Goal: Communication & Community: Ask a question

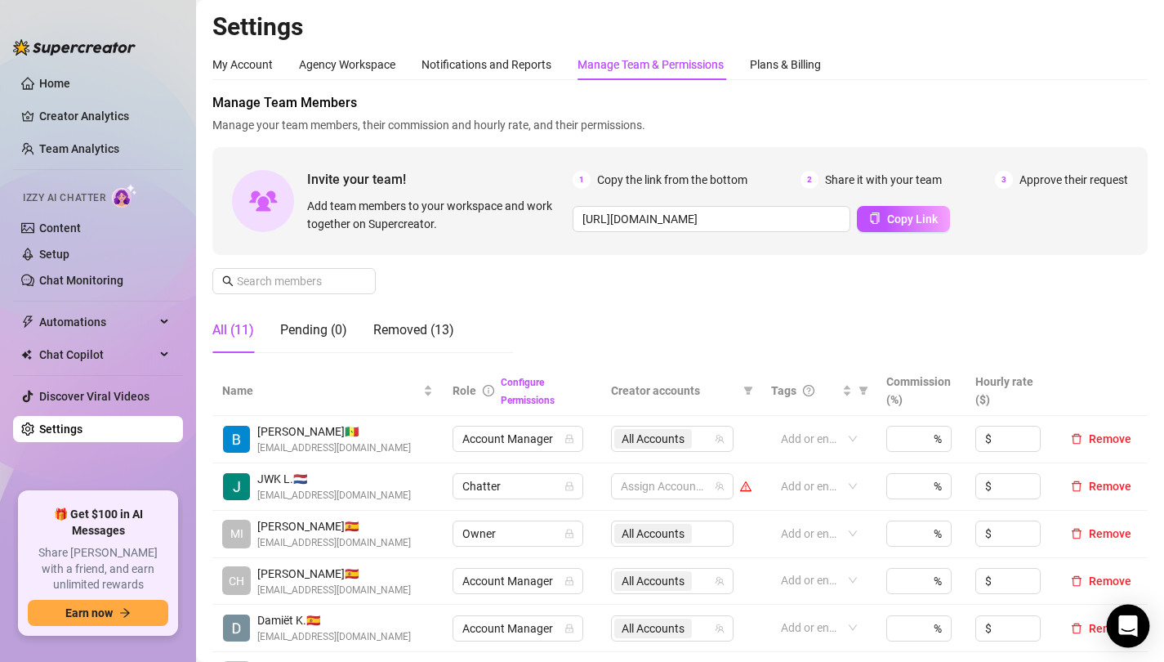
click at [1128, 622] on icon "Open Intercom Messenger" at bounding box center [1127, 625] width 19 height 21
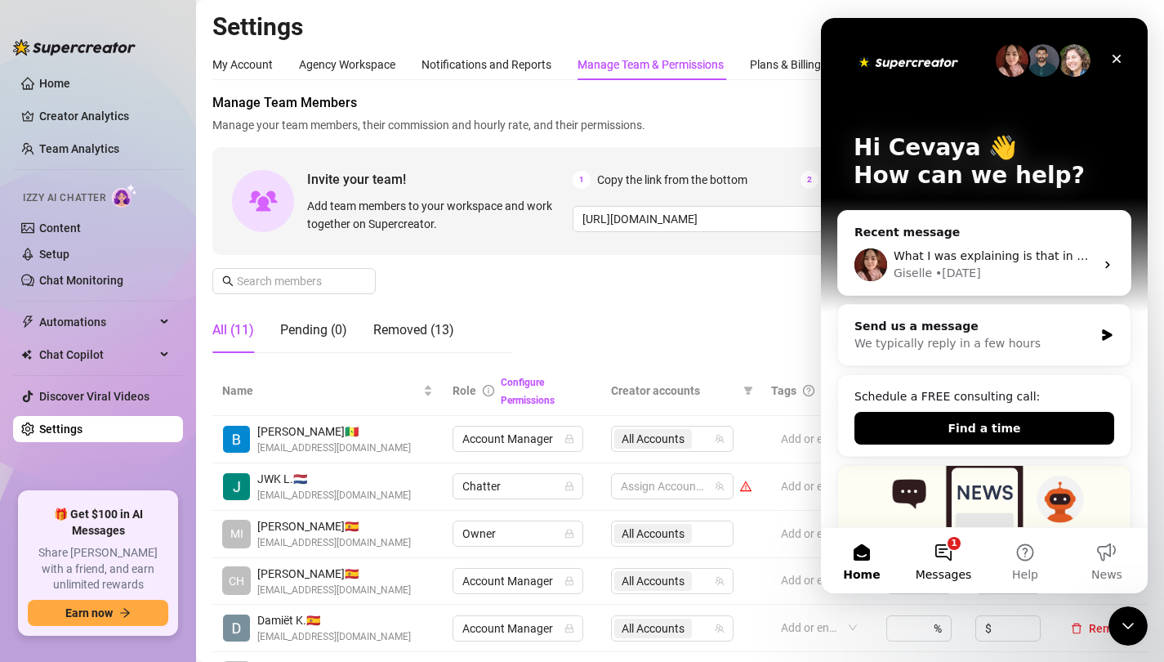
click at [942, 553] on button "1 Messages" at bounding box center [944, 560] width 82 height 65
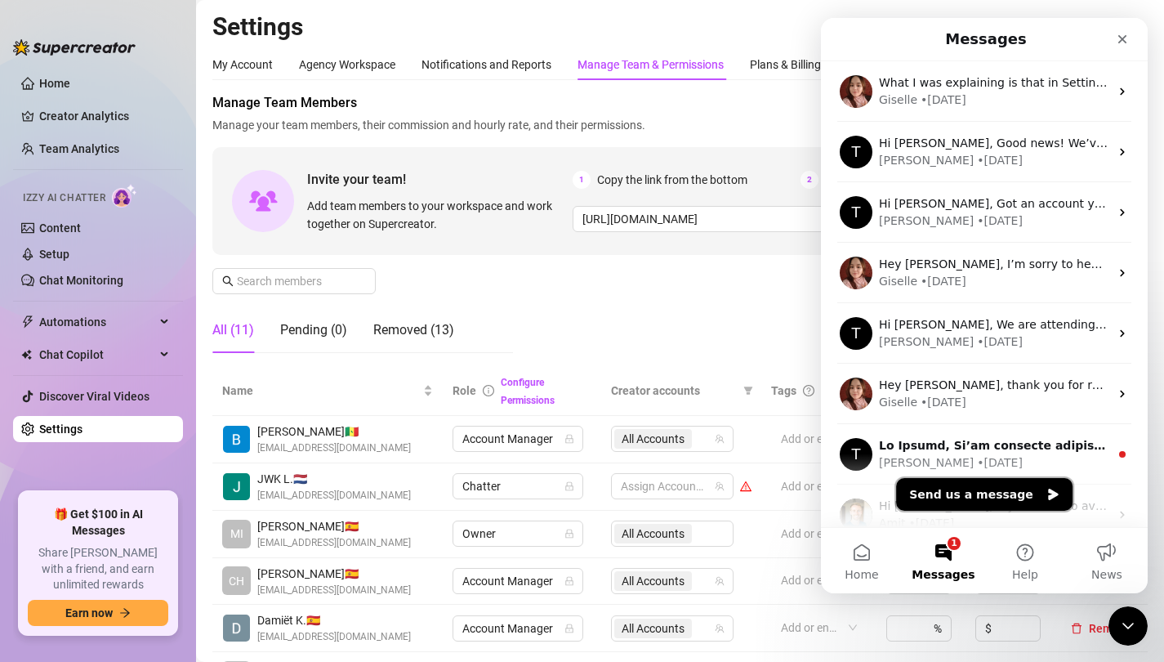
click at [956, 483] on button "Send us a message" at bounding box center [984, 494] width 176 height 33
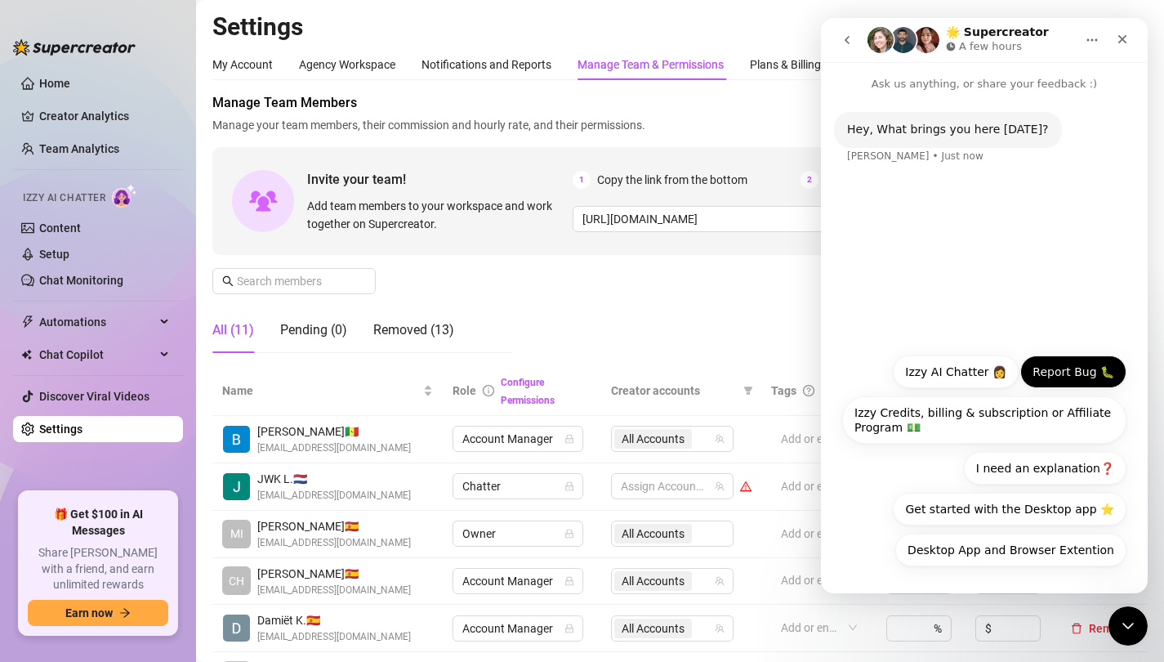
click at [1080, 372] on button "Report Bug 🐛" at bounding box center [1073, 371] width 106 height 33
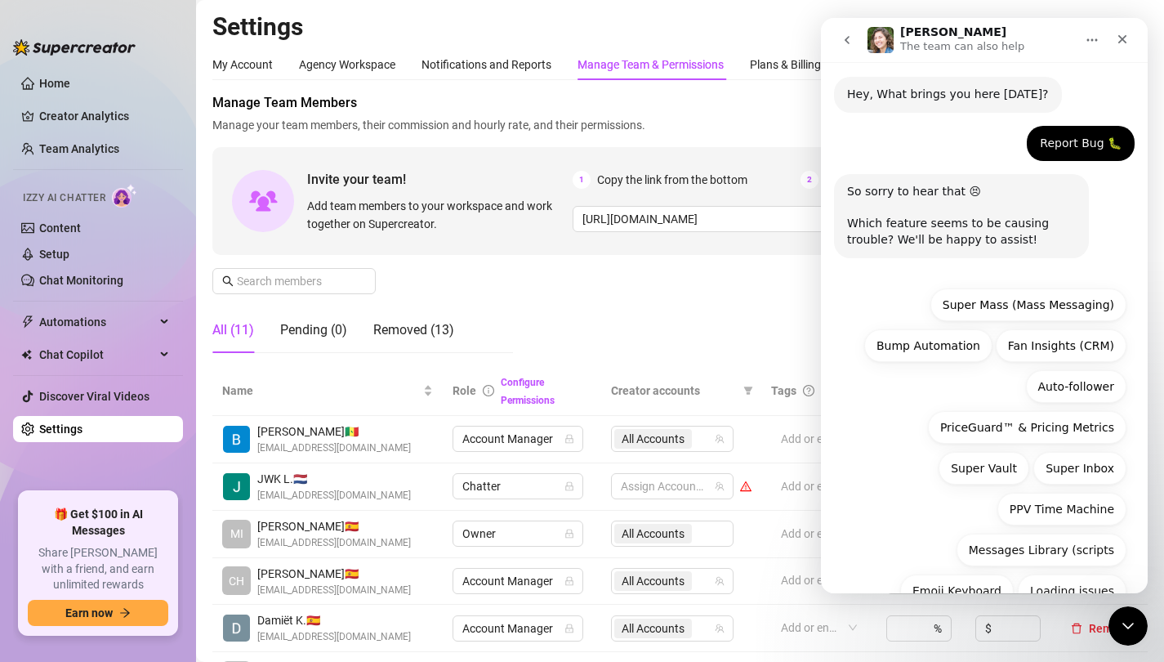
scroll to position [116, 0]
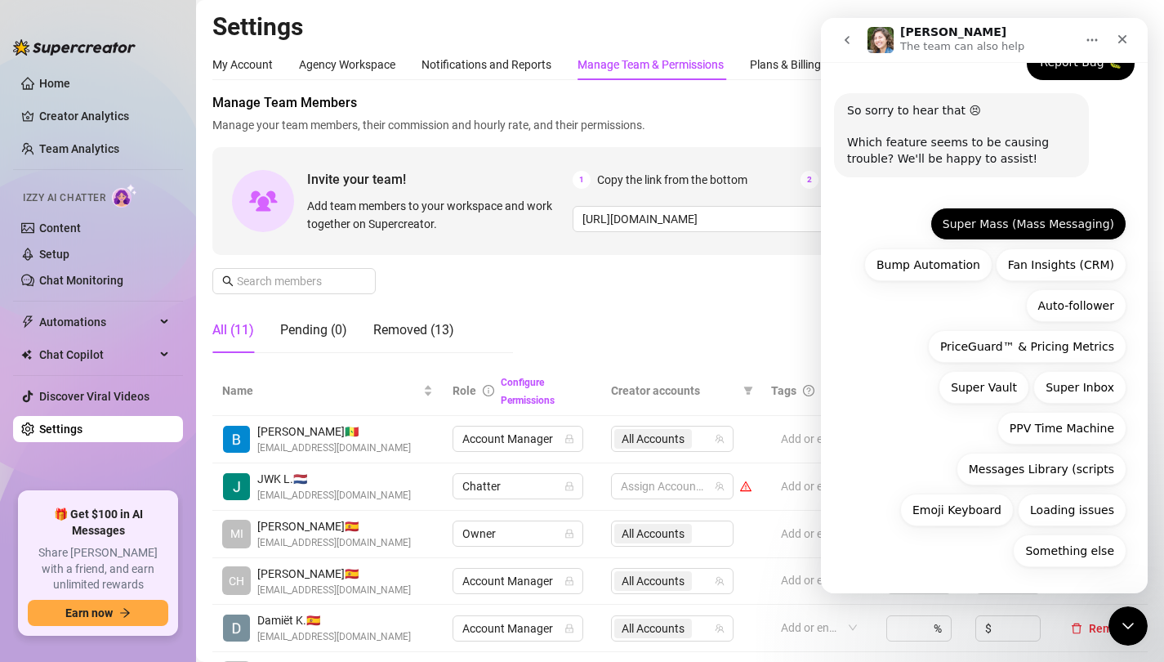
click at [974, 222] on button "Super Mass (Mass Messaging)" at bounding box center [1028, 223] width 196 height 33
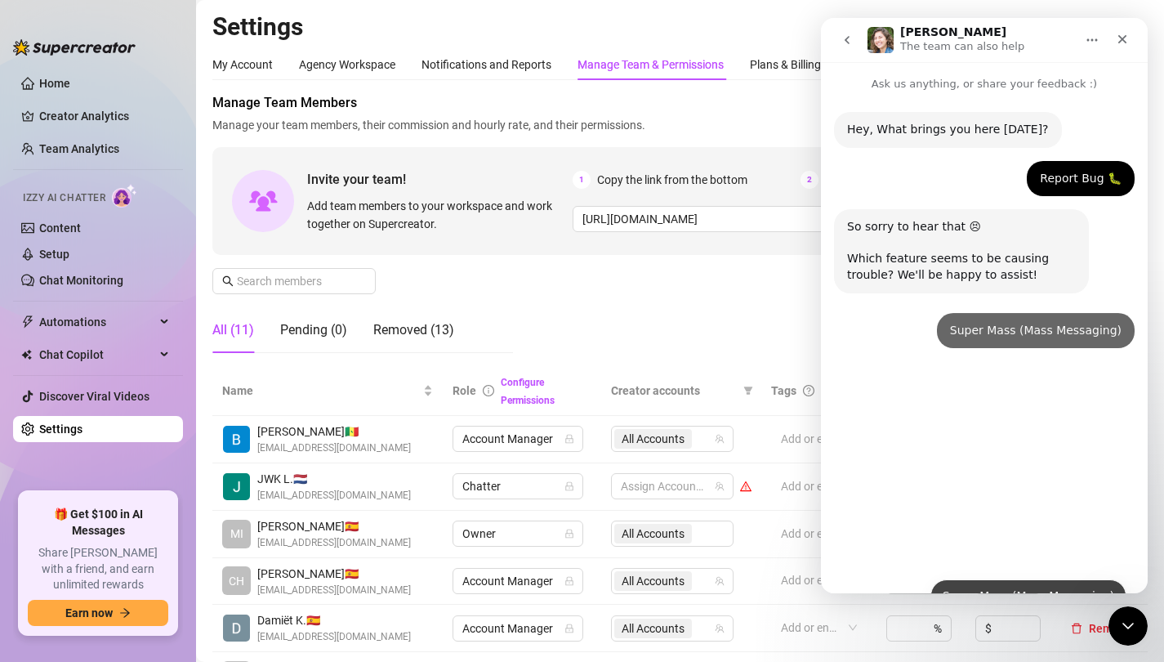
scroll to position [0, 0]
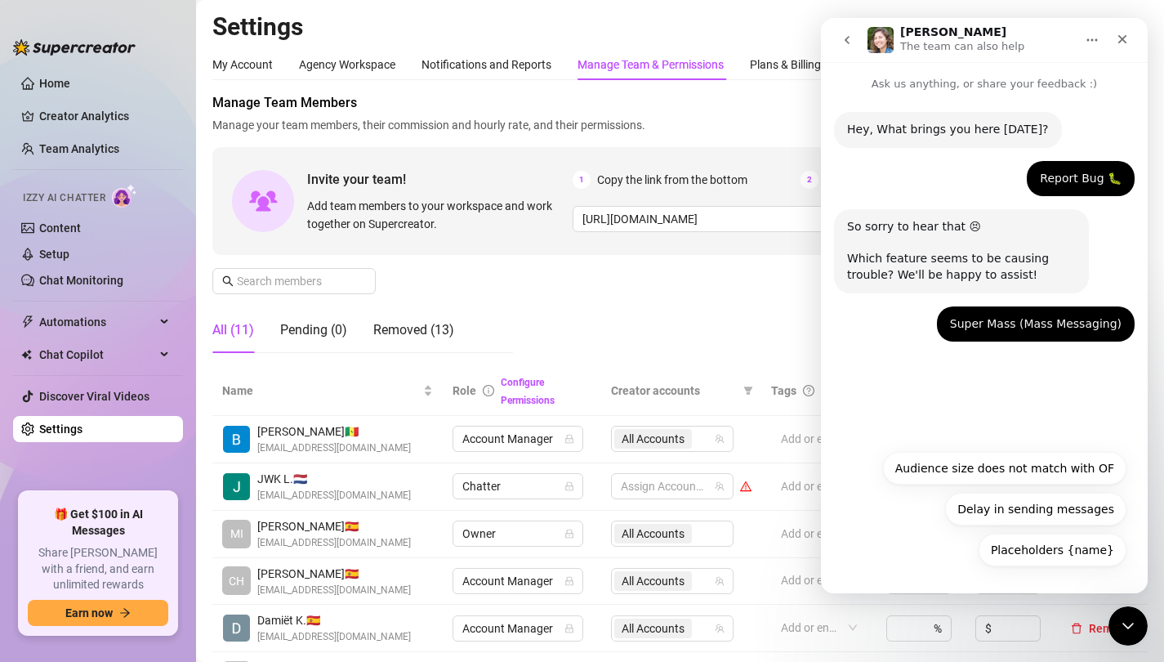
click at [991, 389] on div "Hey, What brings you here today? Ella • Just now Report Bug 🐛 Cevaya • Just now…" at bounding box center [984, 266] width 327 height 349
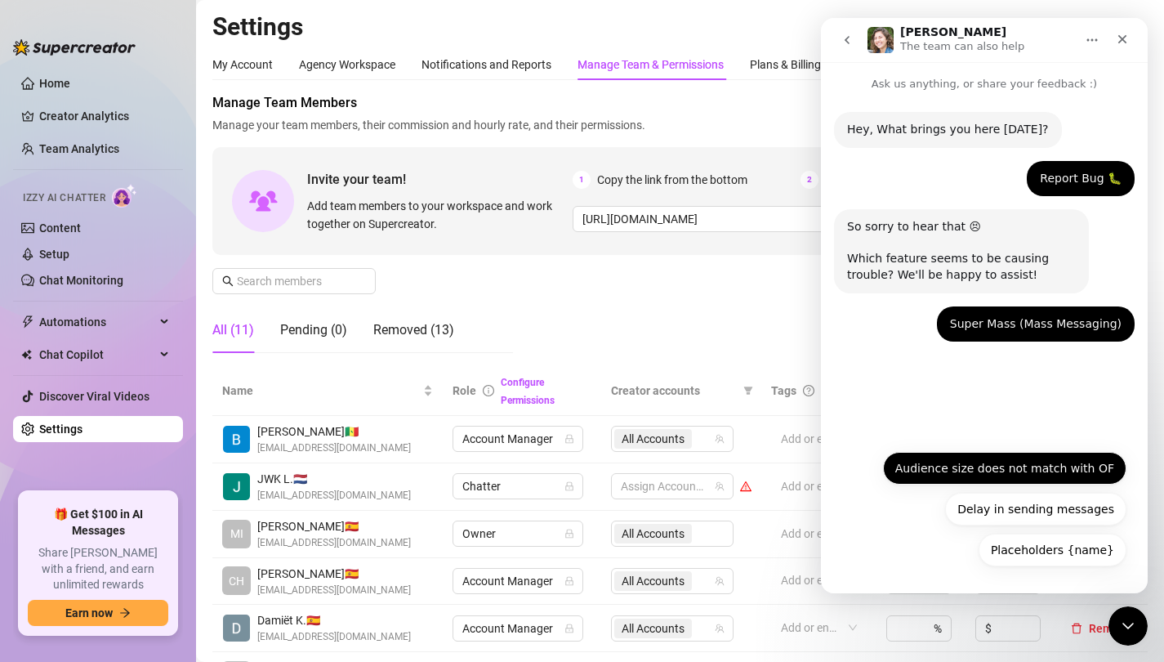
click at [999, 474] on button "Audience size does not match with OF" at bounding box center [1004, 468] width 243 height 33
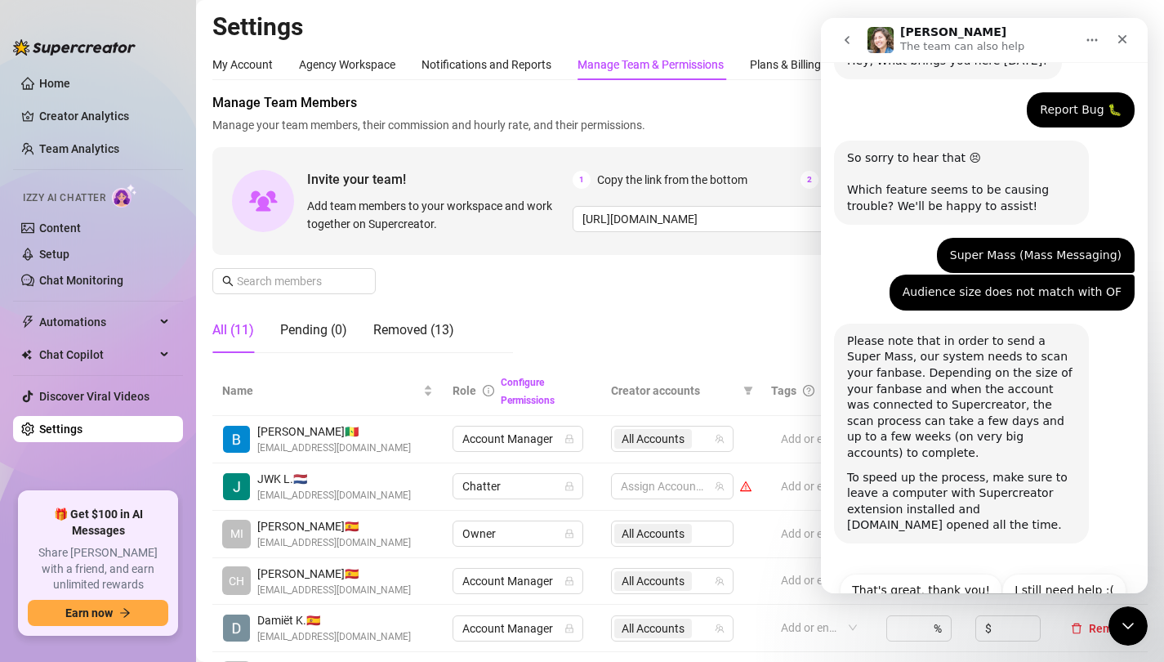
scroll to position [110, 0]
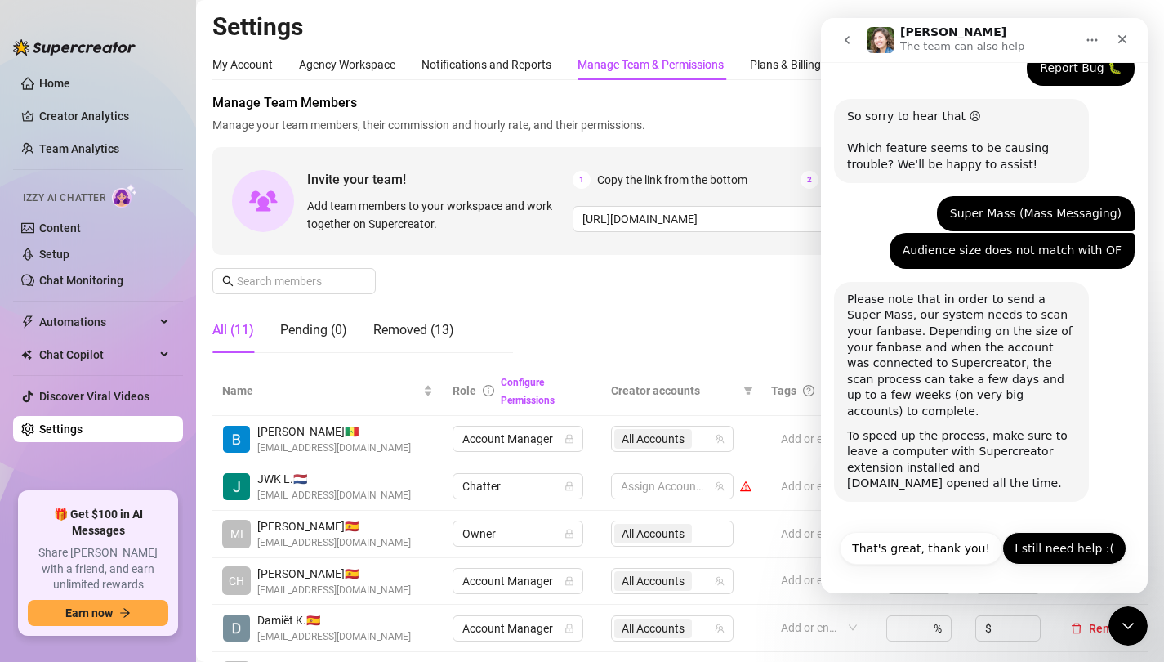
click at [1068, 545] on button "I still need help :(" at bounding box center [1064, 548] width 124 height 33
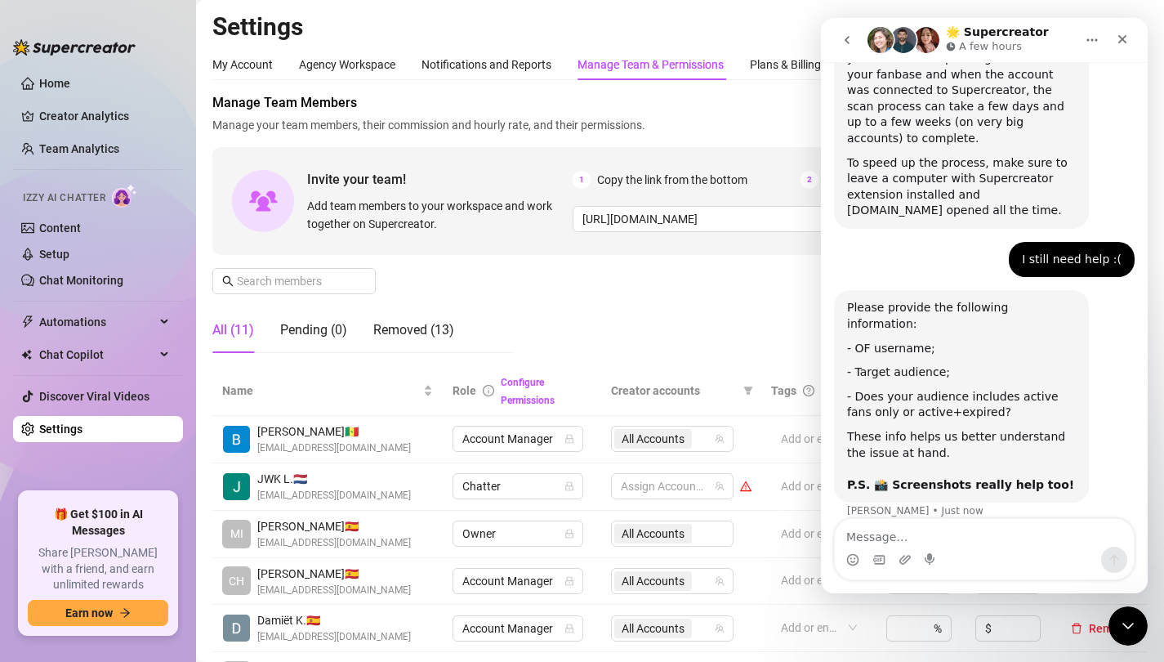
scroll to position [386, 0]
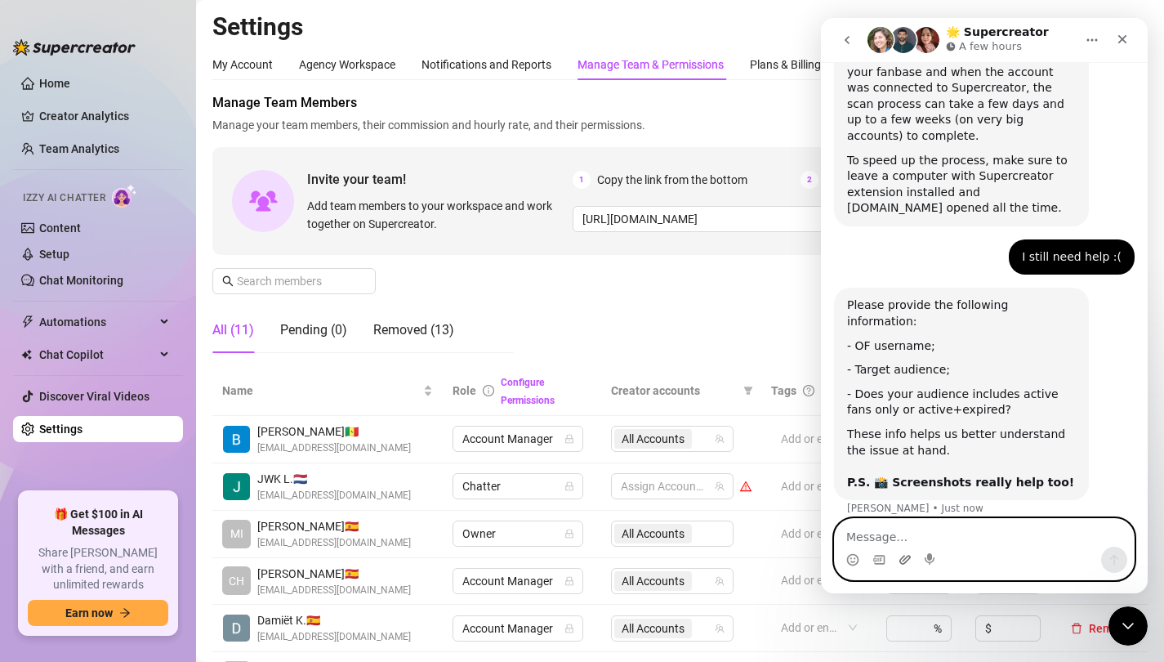
click at [910, 560] on icon "Upload attachment" at bounding box center [904, 559] width 13 height 13
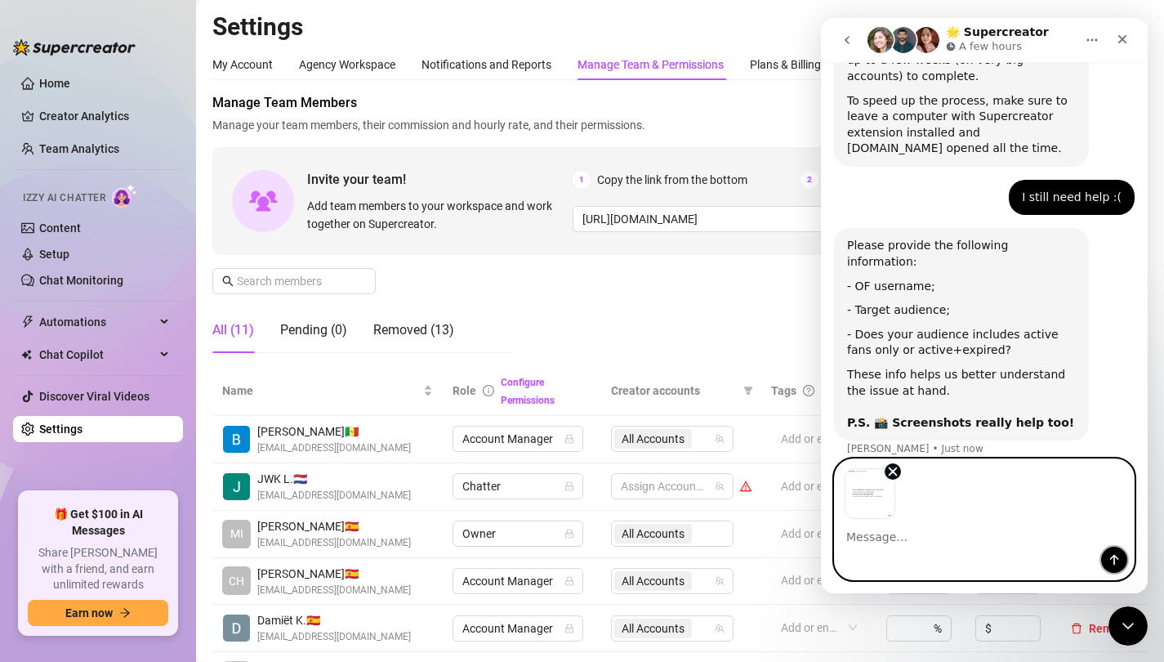
click at [1113, 564] on icon "Send a message…" at bounding box center [1114, 560] width 9 height 11
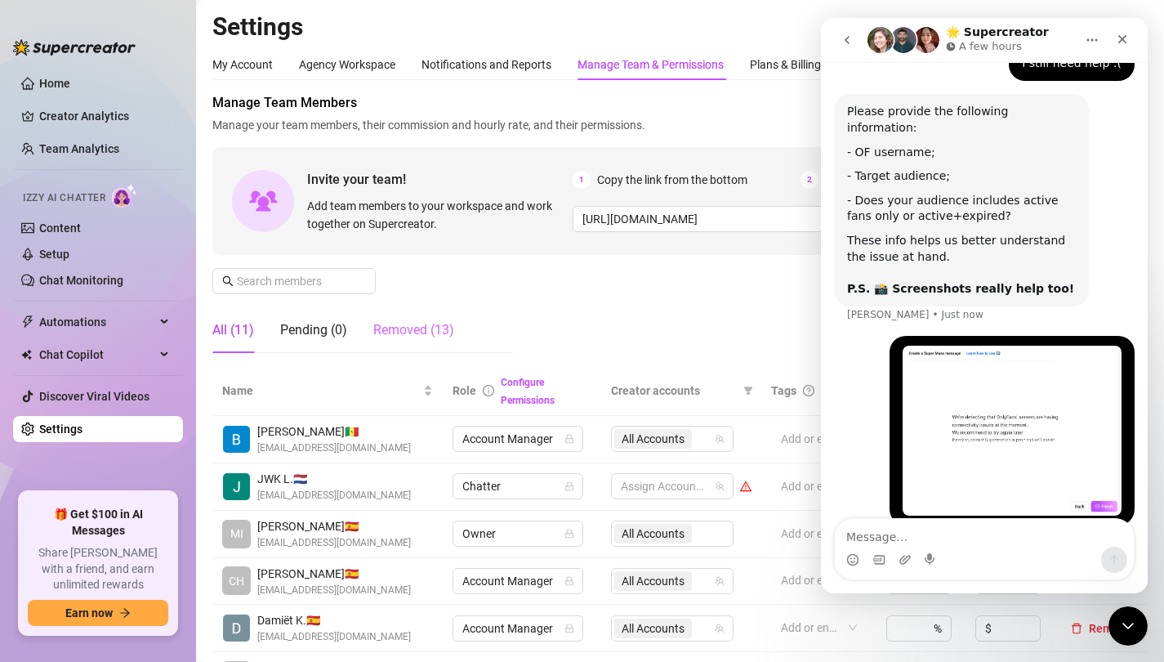
scroll to position [587, 0]
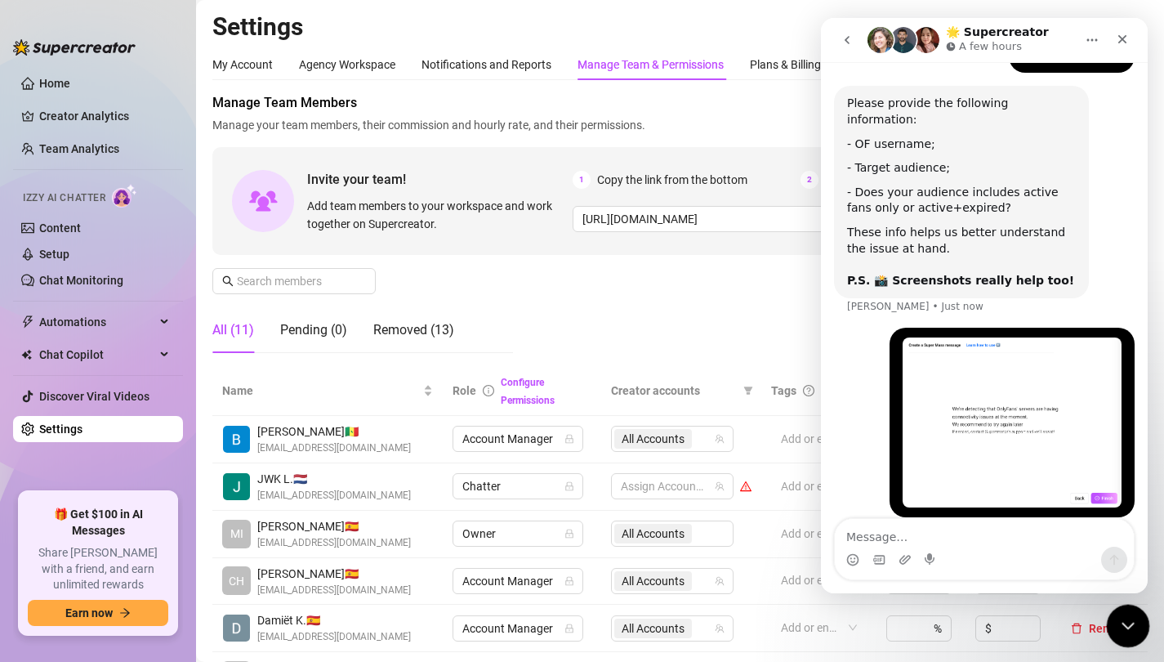
click at [1121, 627] on icon "Close Intercom Messenger" at bounding box center [1126, 623] width 20 height 20
